Goal: Information Seeking & Learning: Understand process/instructions

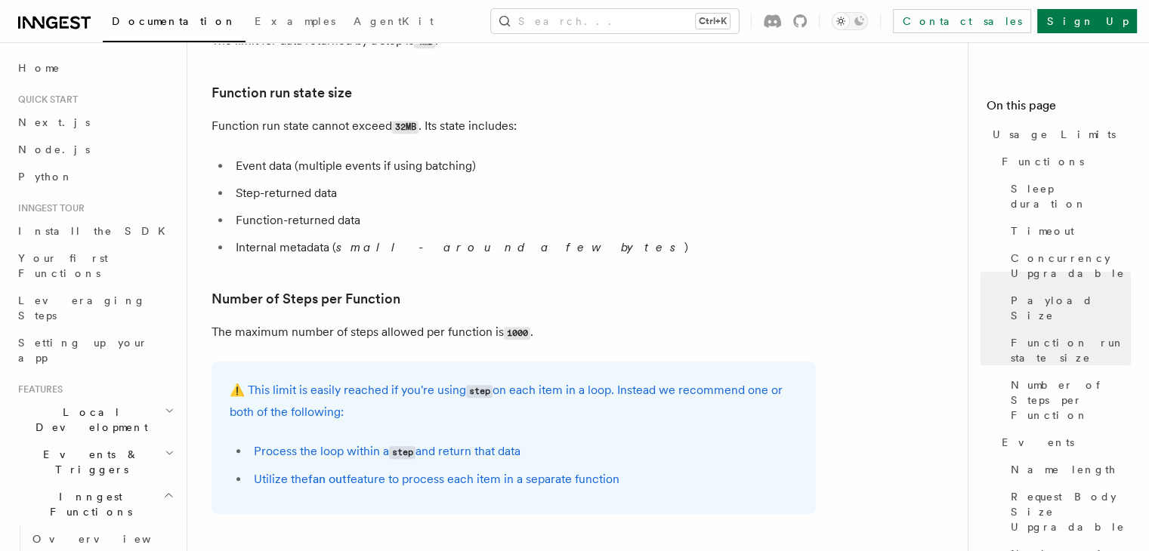
scroll to position [695, 0]
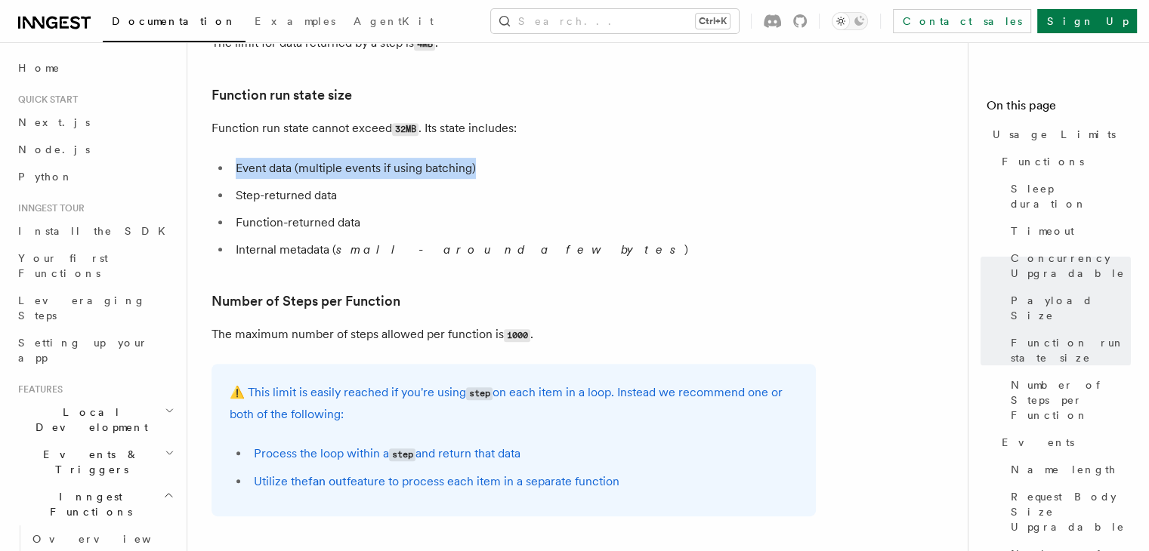
drag, startPoint x: 235, startPoint y: 171, endPoint x: 539, endPoint y: 153, distance: 304.9
click at [539, 153] on article "Platform Usage Limits We have put some limits on the service to make sure we pr…" at bounding box center [583, 407] width 744 height 2071
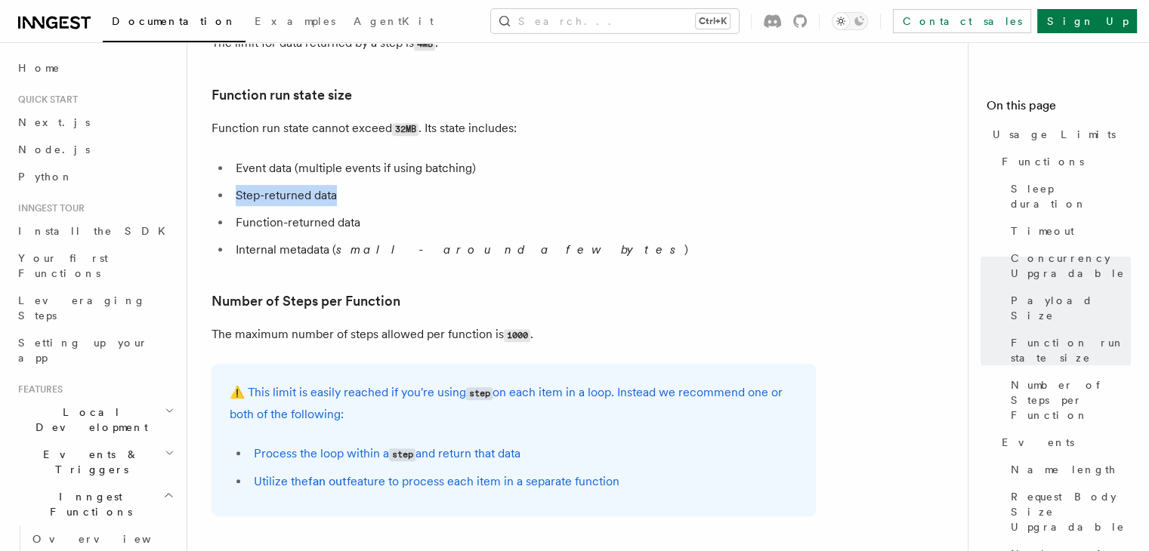
drag, startPoint x: 236, startPoint y: 200, endPoint x: 369, endPoint y: 186, distance: 132.9
click at [369, 186] on ul "Event data (multiple events if using batching) Step-returned data Function-retu…" at bounding box center [513, 209] width 604 height 103
drag, startPoint x: 241, startPoint y: 224, endPoint x: 393, endPoint y: 211, distance: 153.1
click at [393, 211] on ul "Event data (multiple events if using batching) Step-returned data Function-retu…" at bounding box center [513, 209] width 604 height 103
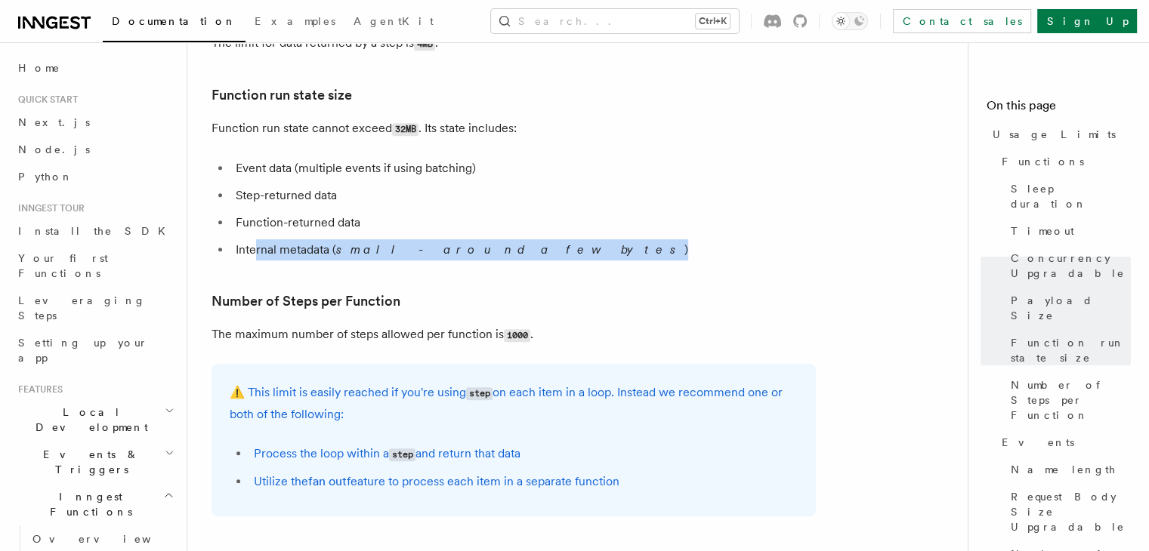
drag, startPoint x: 255, startPoint y: 258, endPoint x: 562, endPoint y: 255, distance: 306.6
click at [562, 255] on li "Internal metadata ( small - around a few bytes )" at bounding box center [523, 249] width 585 height 21
click at [402, 254] on em "small - around a few bytes" at bounding box center [510, 249] width 348 height 14
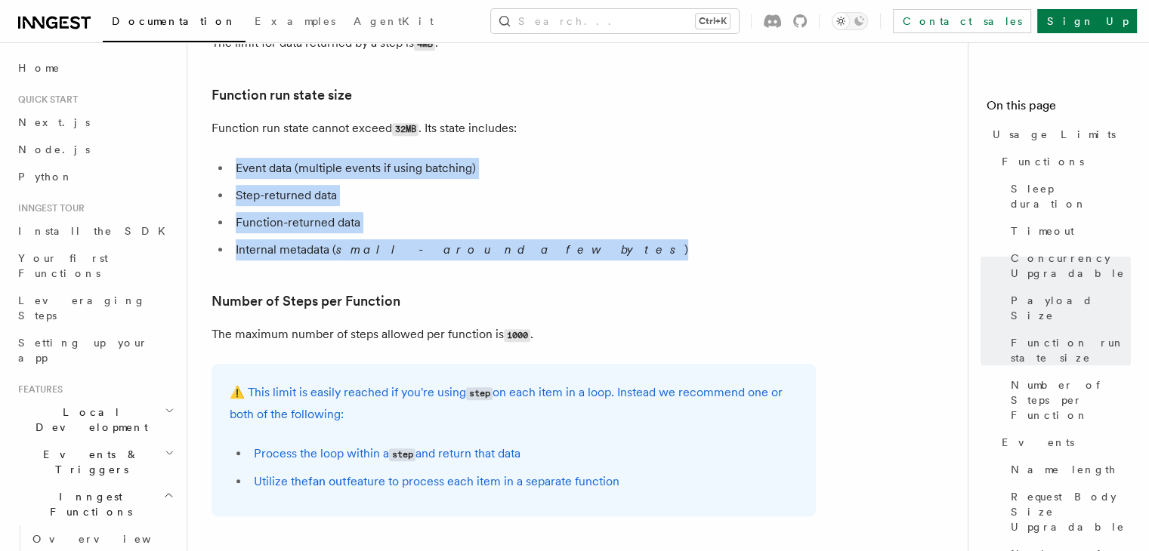
drag, startPoint x: 505, startPoint y: 260, endPoint x: 230, endPoint y: 162, distance: 292.6
click at [230, 162] on ul "Event data (multiple events if using batching) Step-returned data Function-retu…" at bounding box center [513, 209] width 604 height 103
click at [393, 202] on li "Step-returned data" at bounding box center [523, 195] width 585 height 21
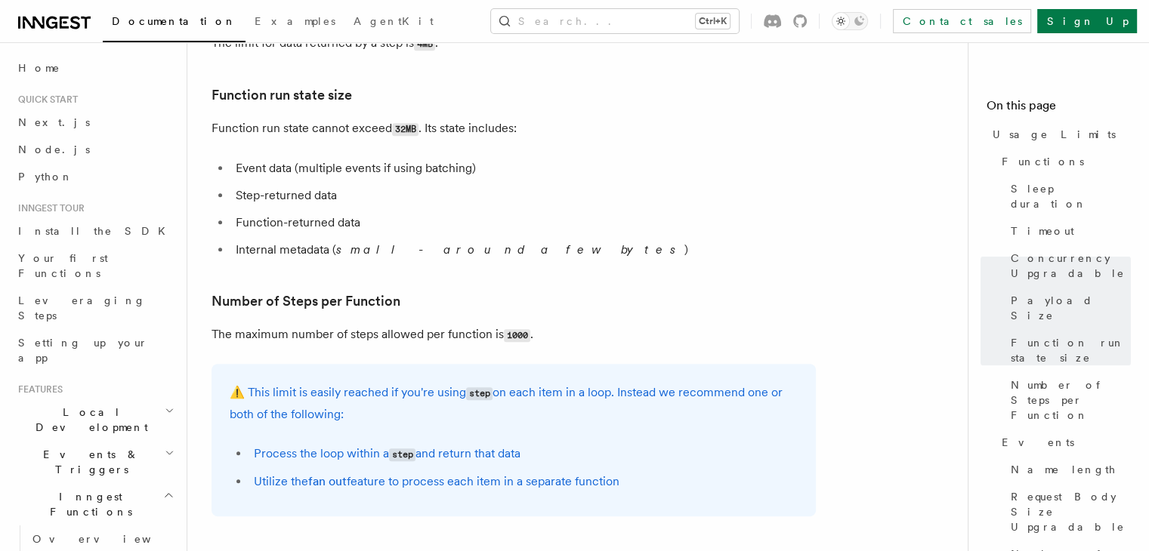
click at [512, 212] on ul "Event data (multiple events if using batching) Step-returned data Function-retu…" at bounding box center [513, 209] width 604 height 103
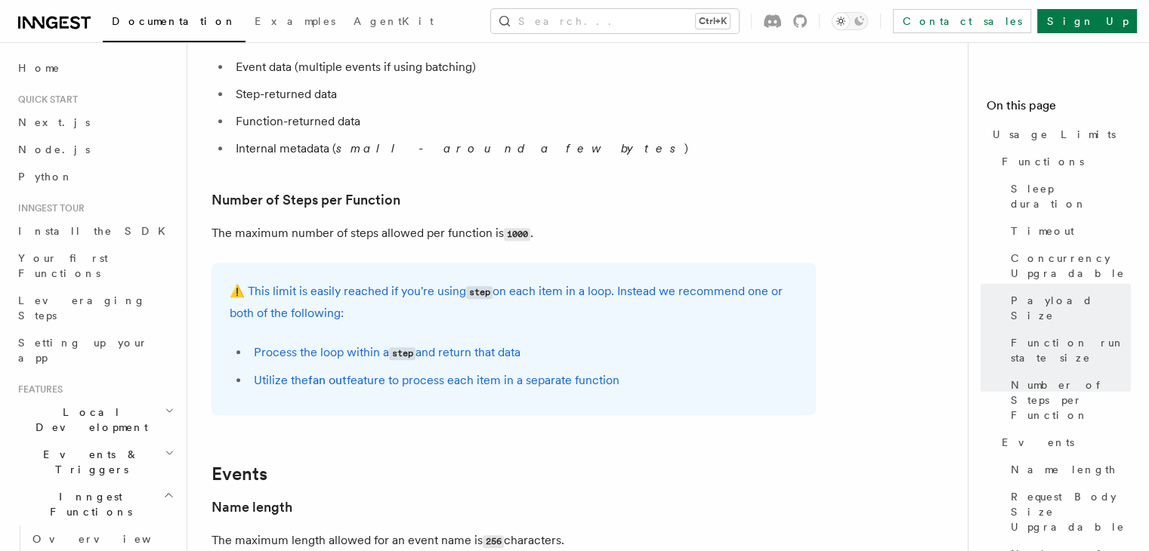
scroll to position [816, 0]
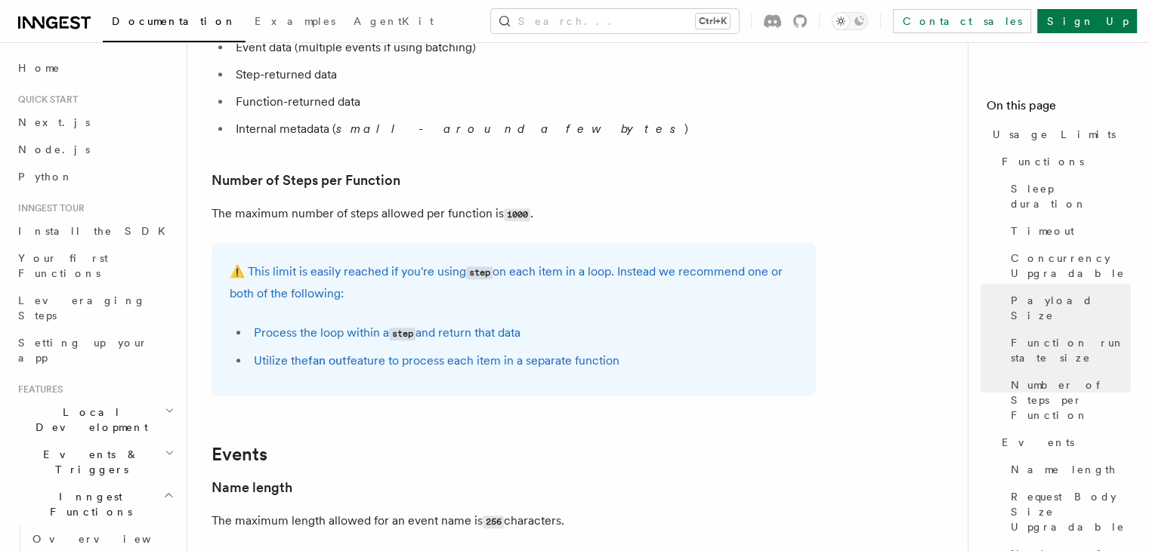
drag, startPoint x: 254, startPoint y: 273, endPoint x: 619, endPoint y: 291, distance: 365.2
click at [619, 291] on p "⚠️ This limit is easily reached if you're using step on each item in a loop. In…" at bounding box center [514, 282] width 568 height 43
drag, startPoint x: 257, startPoint y: 345, endPoint x: 551, endPoint y: 346, distance: 294.5
click at [551, 344] on li "Process the loop within a step and return that data" at bounding box center [523, 333] width 548 height 22
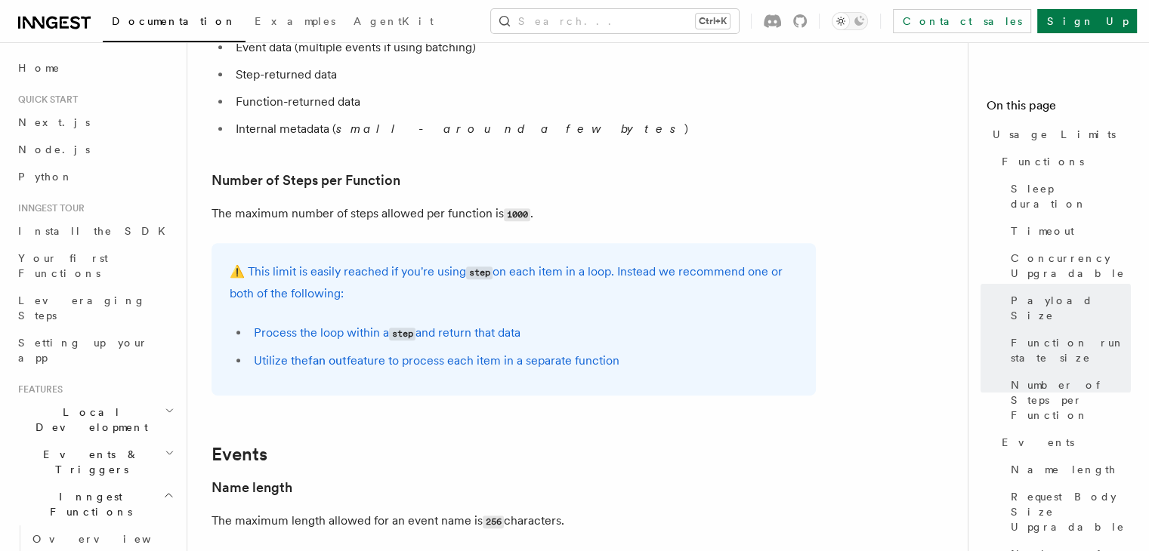
drag, startPoint x: 631, startPoint y: 369, endPoint x: 242, endPoint y: 397, distance: 390.7
click at [242, 396] on div "⚠️ This limit is easily reached if you're using step on each item in a loop. In…" at bounding box center [513, 319] width 604 height 153
click at [344, 403] on article "Platform Usage Limits We have put some limits on the service to make sure we pr…" at bounding box center [583, 286] width 744 height 2071
click at [560, 359] on li "Utilize the fan out feature to process each item in a separate function" at bounding box center [523, 360] width 548 height 21
